Goal: Complete application form

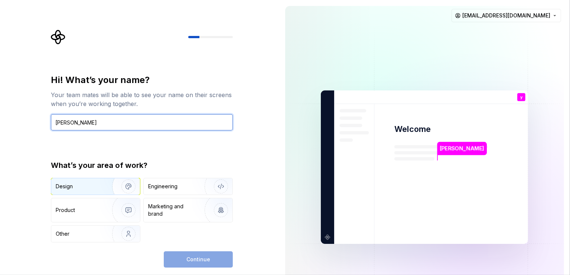
type input "[PERSON_NAME]"
click at [128, 186] on img "button" at bounding box center [124, 187] width 48 height 50
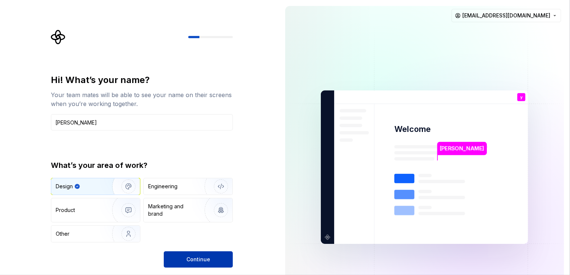
click at [195, 256] on span "Continue" at bounding box center [198, 259] width 24 height 7
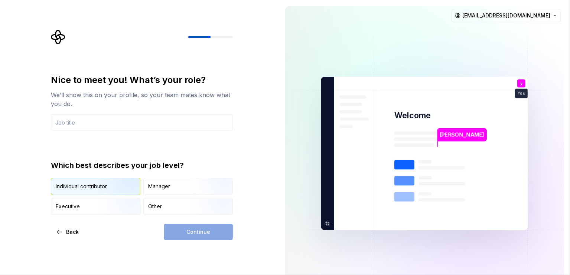
click at [120, 186] on img "button" at bounding box center [122, 196] width 48 height 50
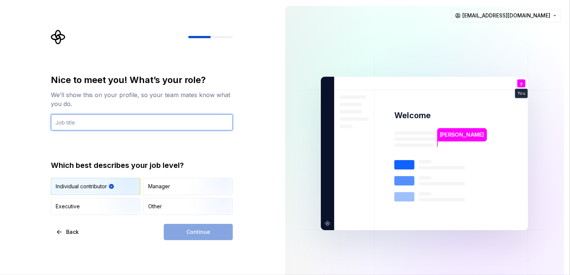
click at [123, 117] on input "text" at bounding box center [142, 122] width 182 height 16
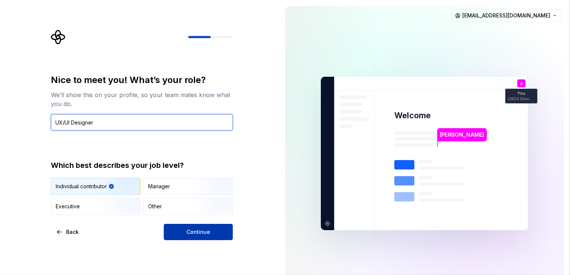
type input "UX/UI Designer"
click at [212, 234] on button "Continue" at bounding box center [198, 232] width 69 height 16
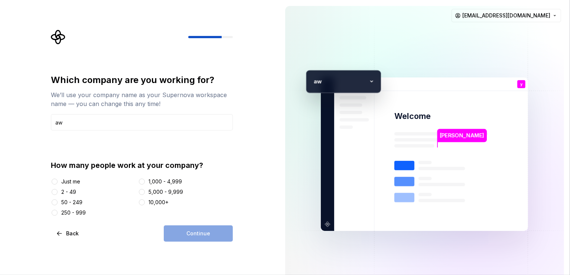
type input "aw"
click at [144, 182] on button "1,000 - 4,999" at bounding box center [142, 182] width 6 height 6
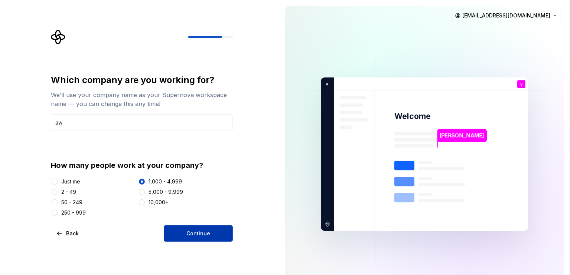
click at [207, 235] on span "Continue" at bounding box center [198, 233] width 24 height 7
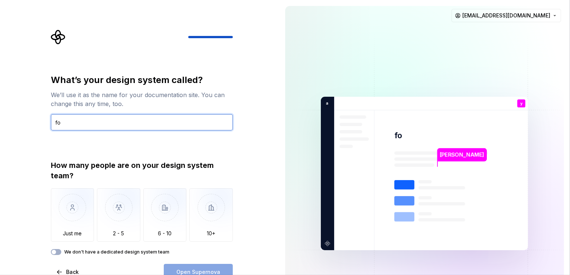
type input "f"
type input "Focus"
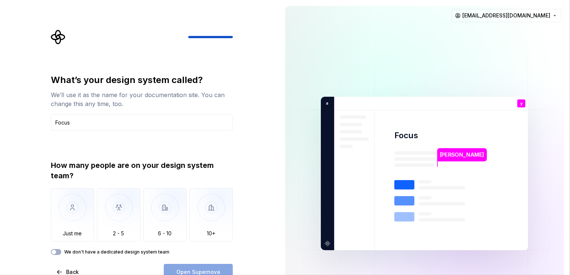
click at [258, 148] on div "What’s your design system called? We’ll use it as the name for your documentati…" at bounding box center [139, 173] width 279 height 347
click at [81, 209] on img "button" at bounding box center [72, 214] width 43 height 50
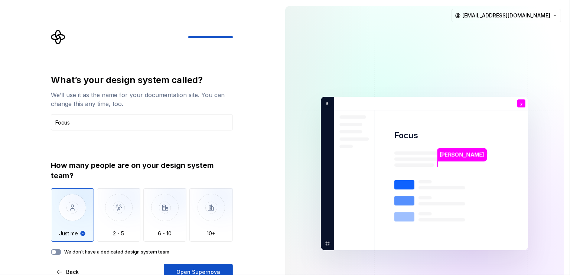
click at [54, 253] on span "button" at bounding box center [54, 252] width 4 height 4
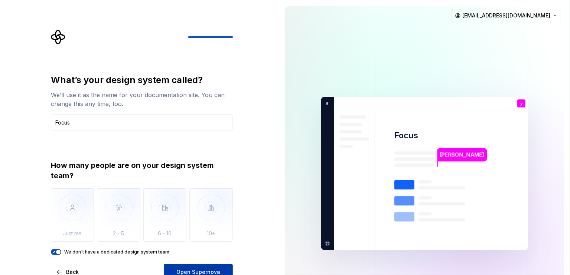
click at [194, 269] on span "Open Supernova" at bounding box center [198, 272] width 44 height 7
